Goal: Information Seeking & Learning: Learn about a topic

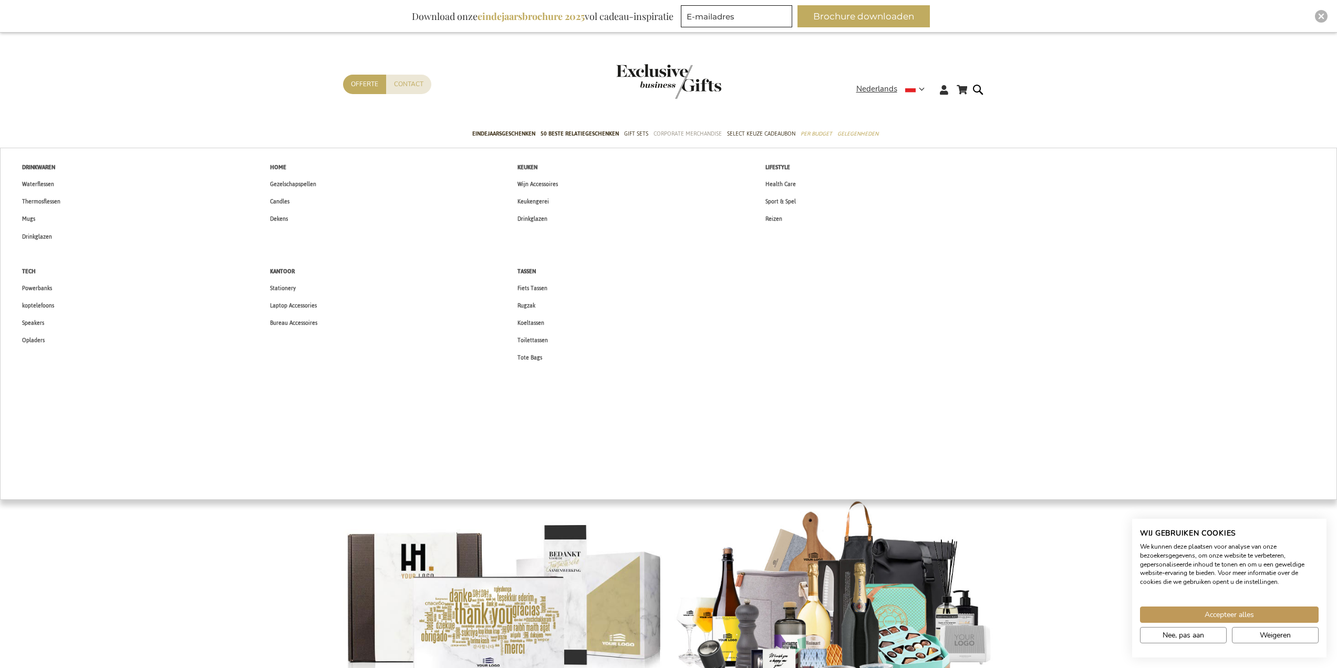
click at [679, 134] on span "Corporate Merchandise" at bounding box center [688, 133] width 68 height 11
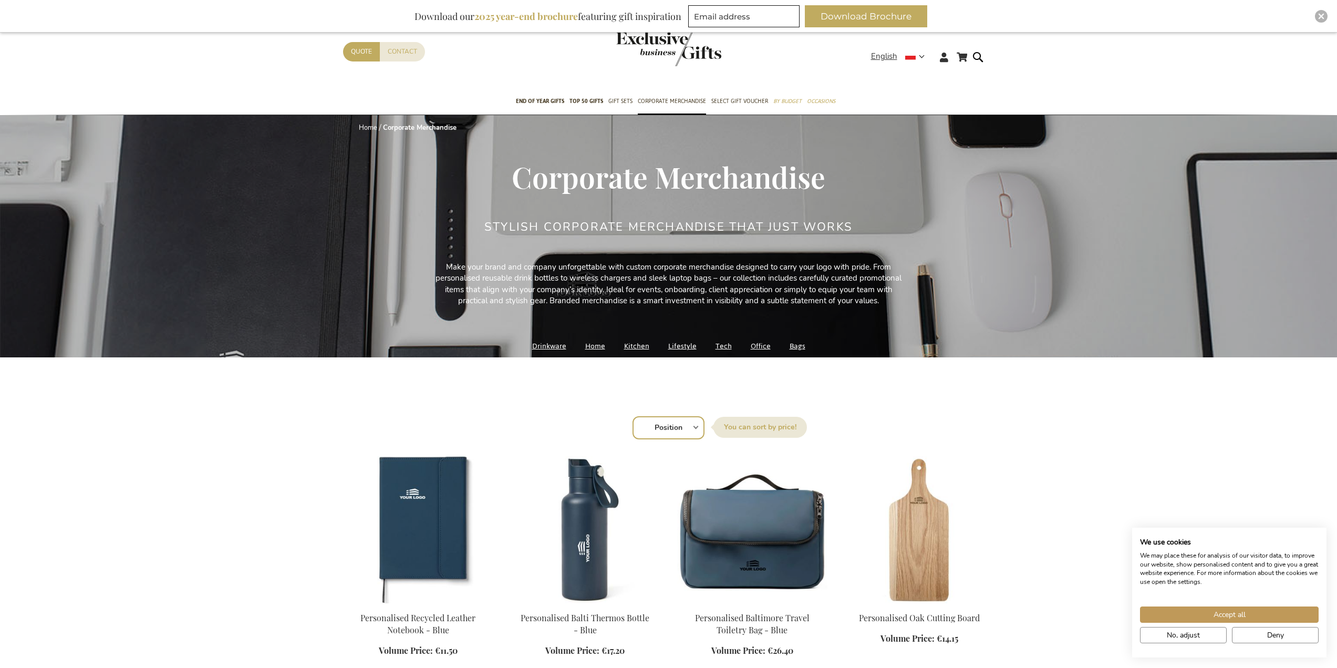
scroll to position [237, 0]
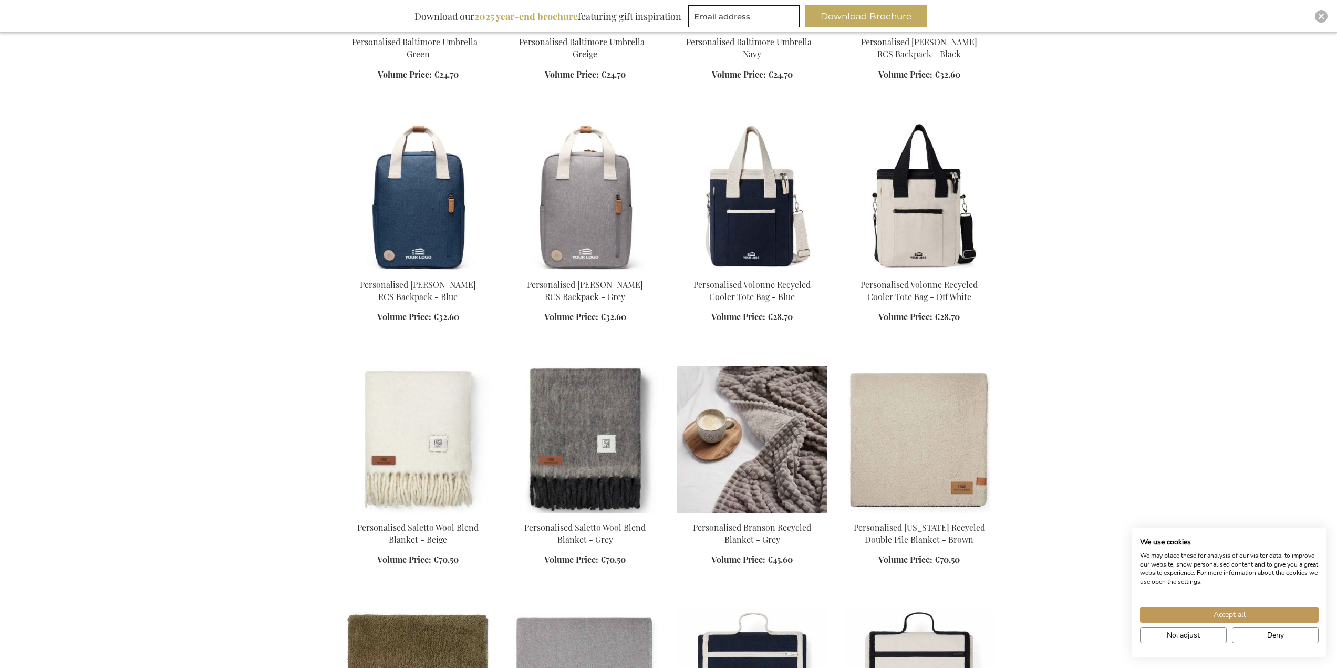
scroll to position [1261, 0]
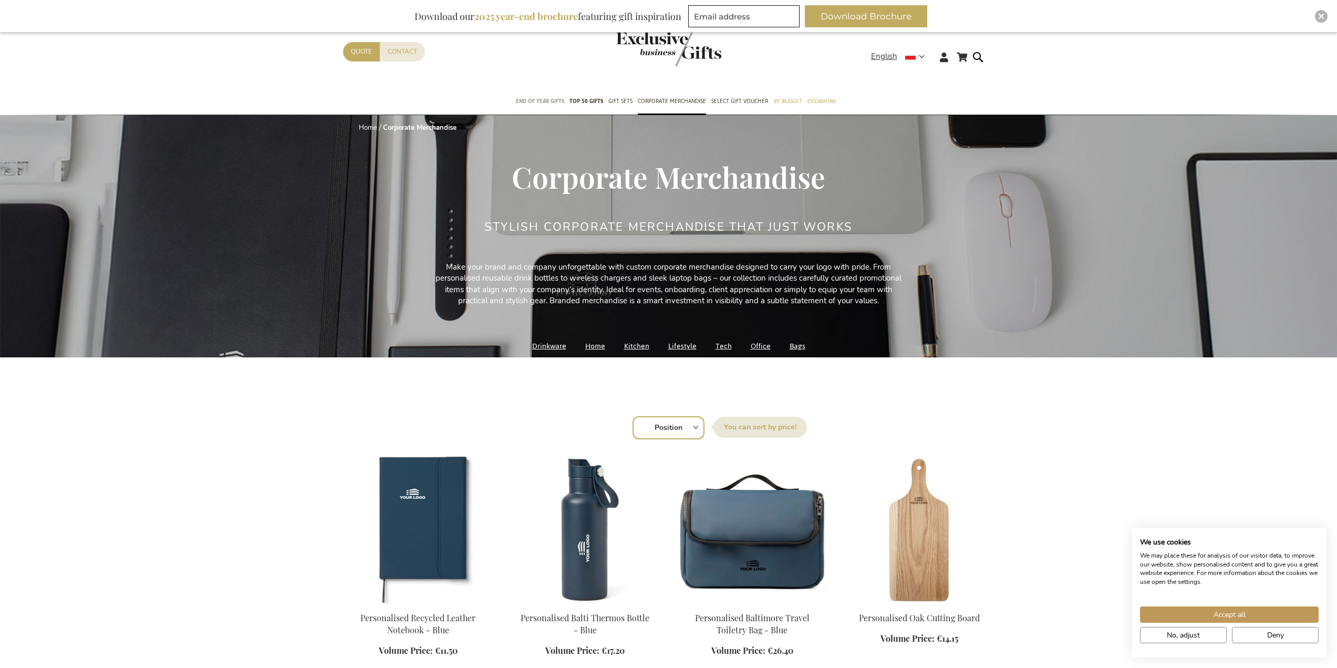
click at [545, 99] on span "End of year gifts" at bounding box center [540, 101] width 48 height 11
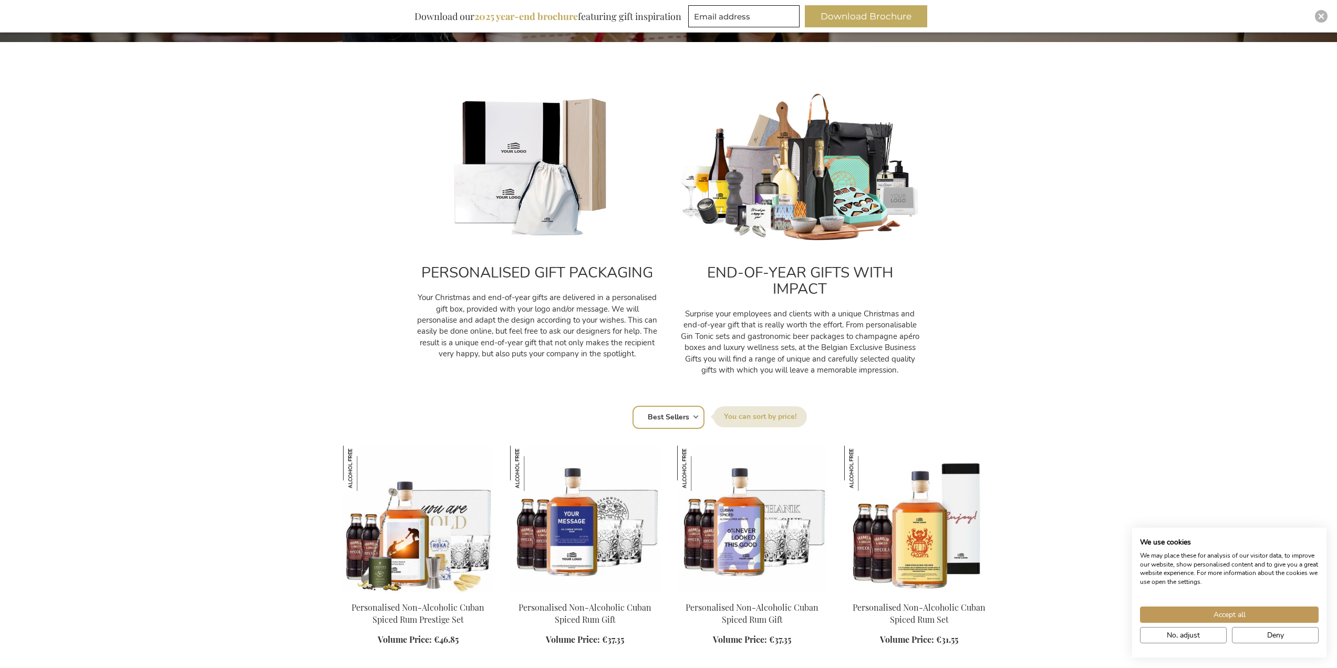
scroll to position [578, 0]
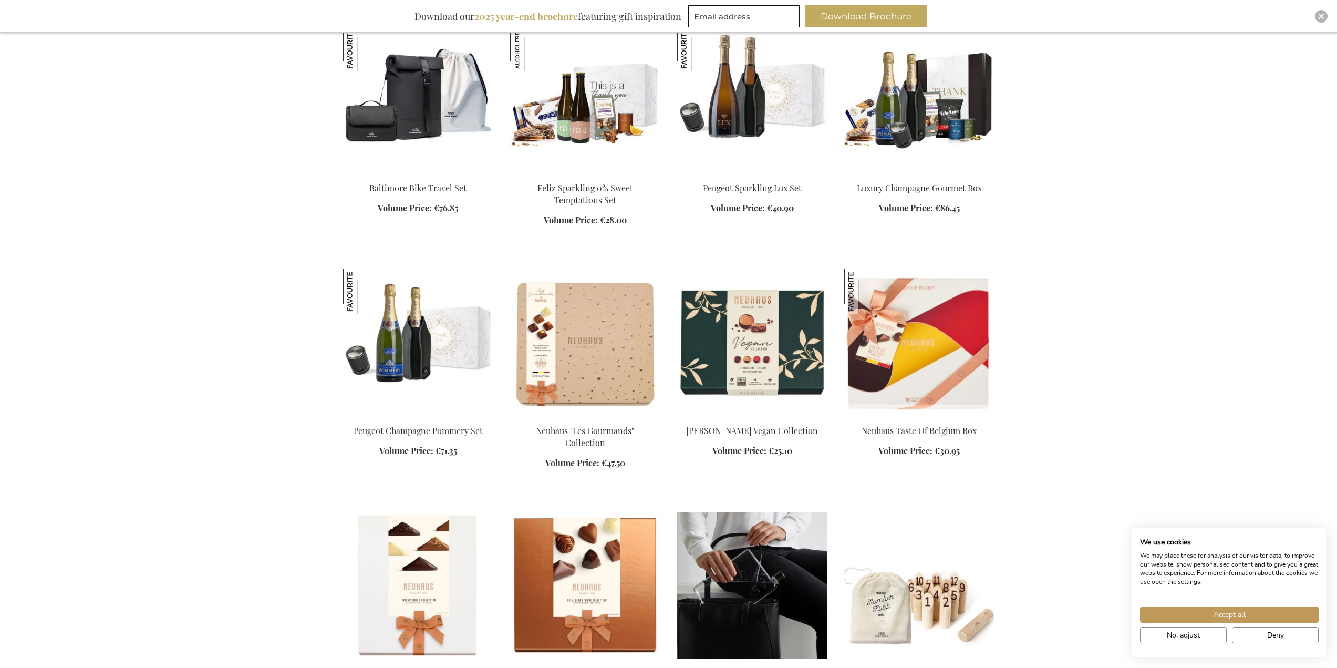
scroll to position [6830, 0]
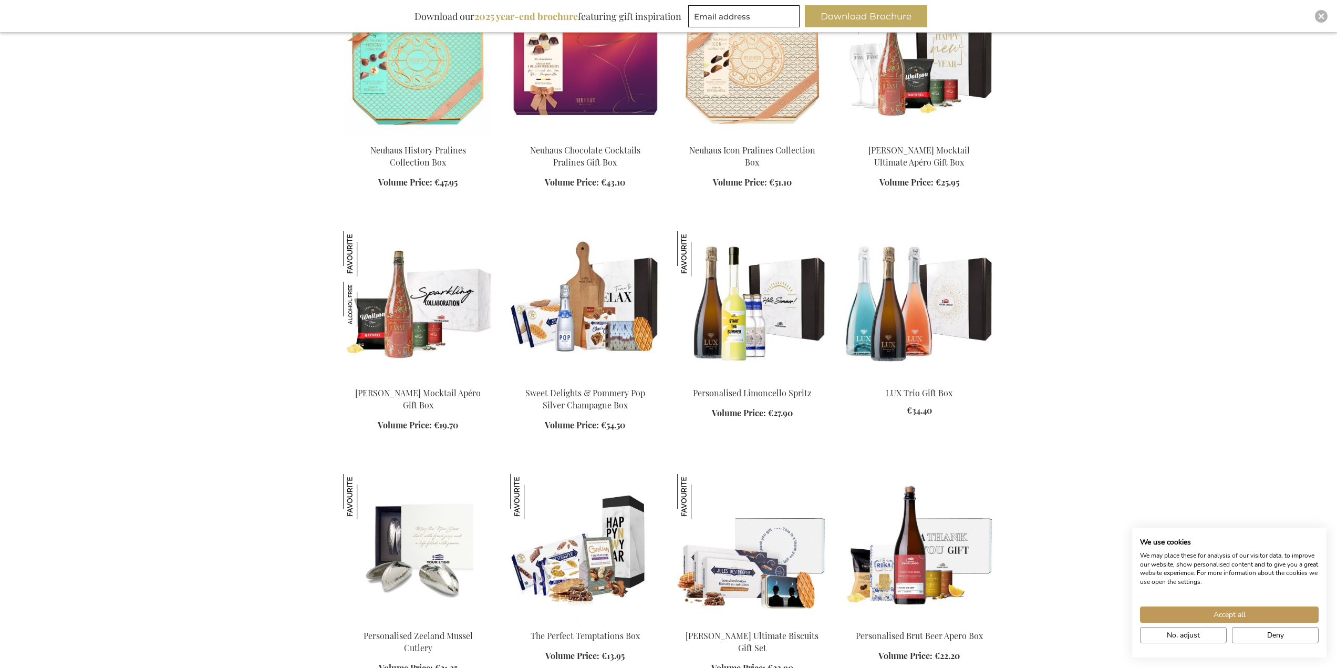
scroll to position [9352, 0]
